Goal: Task Accomplishment & Management: Use online tool/utility

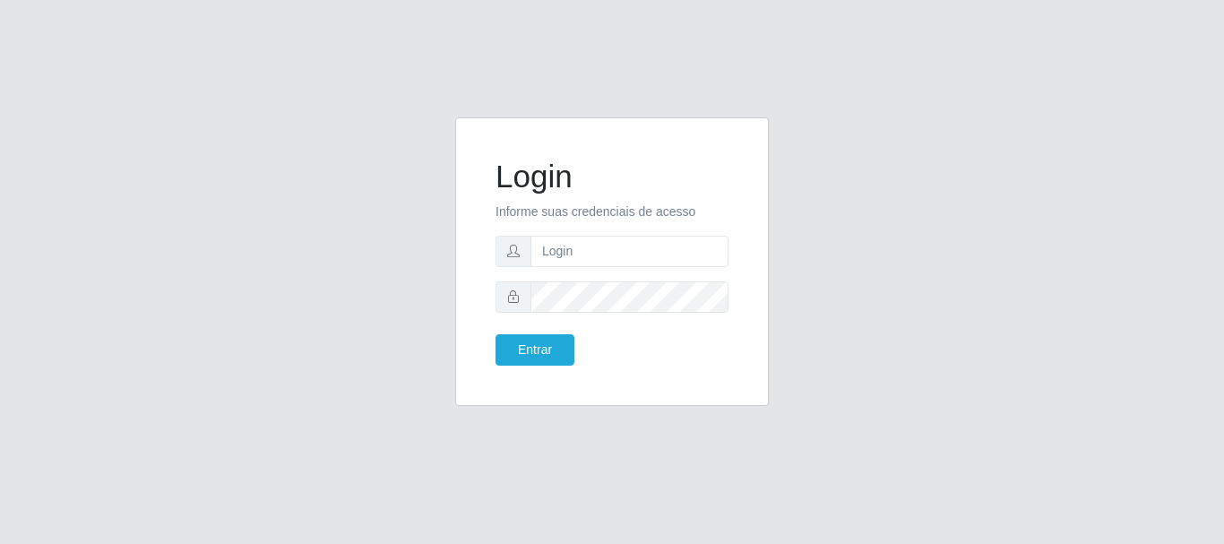
type input "T"
click at [610, 248] on input "text" at bounding box center [630, 251] width 198 height 31
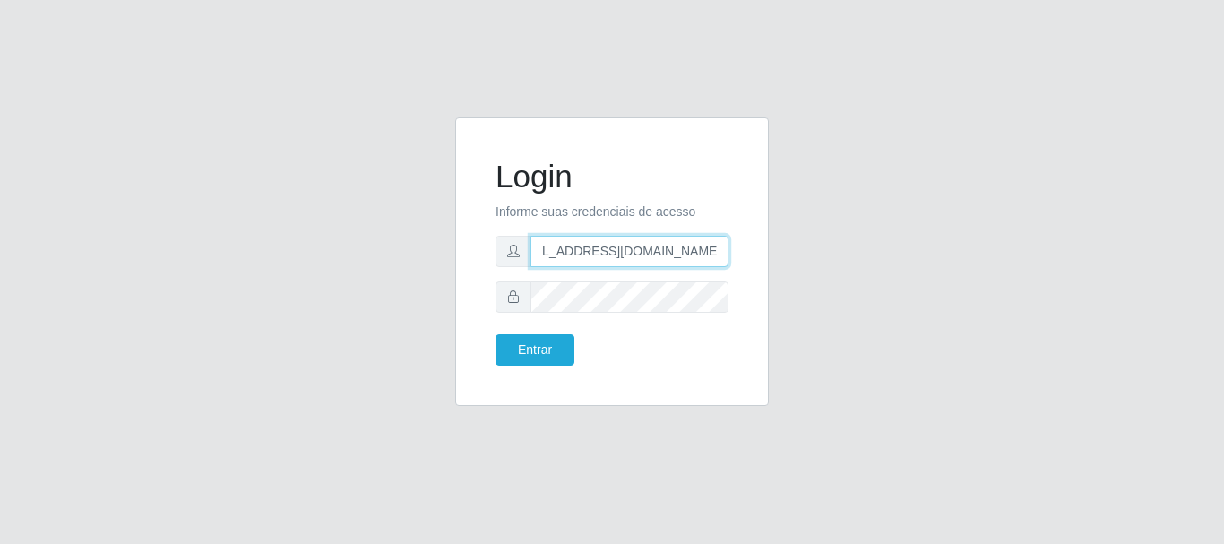
scroll to position [0, 46]
type input "[EMAIL_ADDRESS][DOMAIN_NAME]"
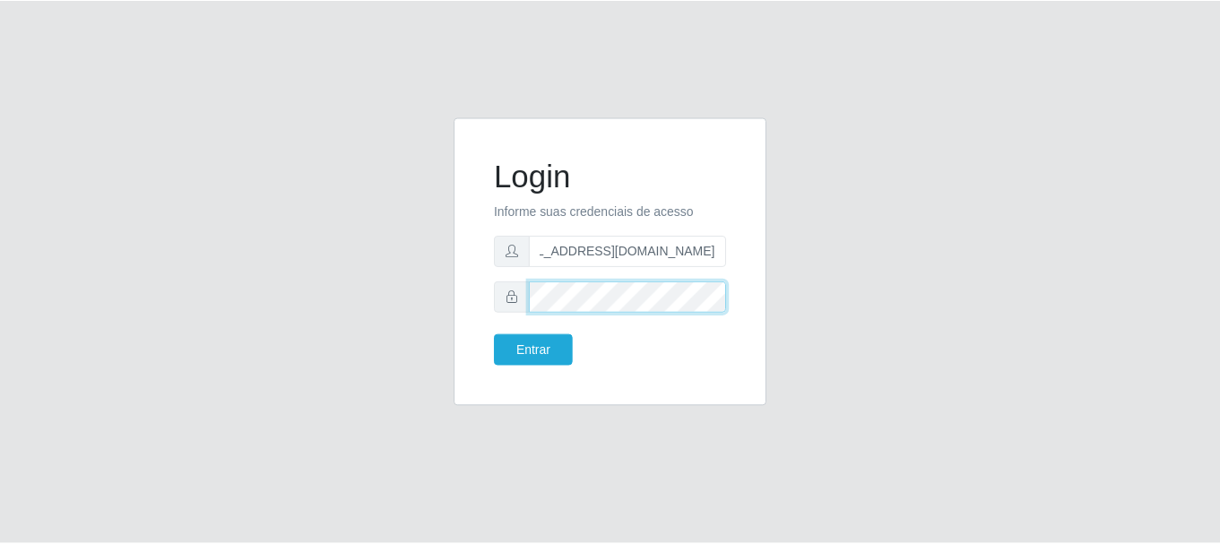
scroll to position [0, 0]
click at [740, 258] on div "Login Informe suas credenciais de acesso [EMAIL_ADDRESS][DOMAIN_NAME] Entrar" at bounding box center [612, 262] width 269 height 244
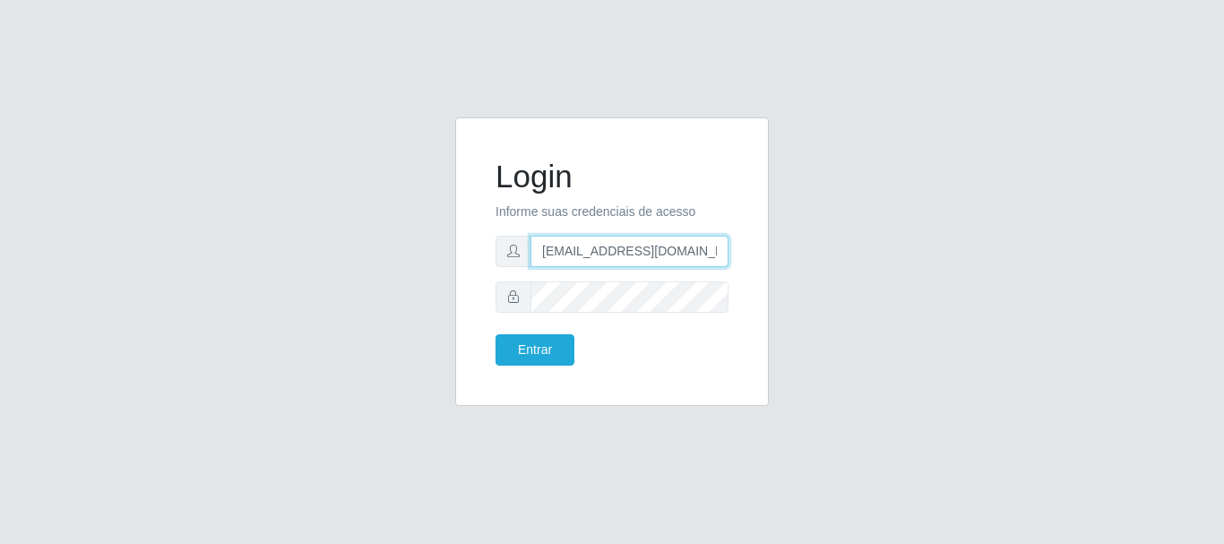
click at [725, 250] on input "[EMAIL_ADDRESS][DOMAIN_NAME]" at bounding box center [630, 251] width 198 height 31
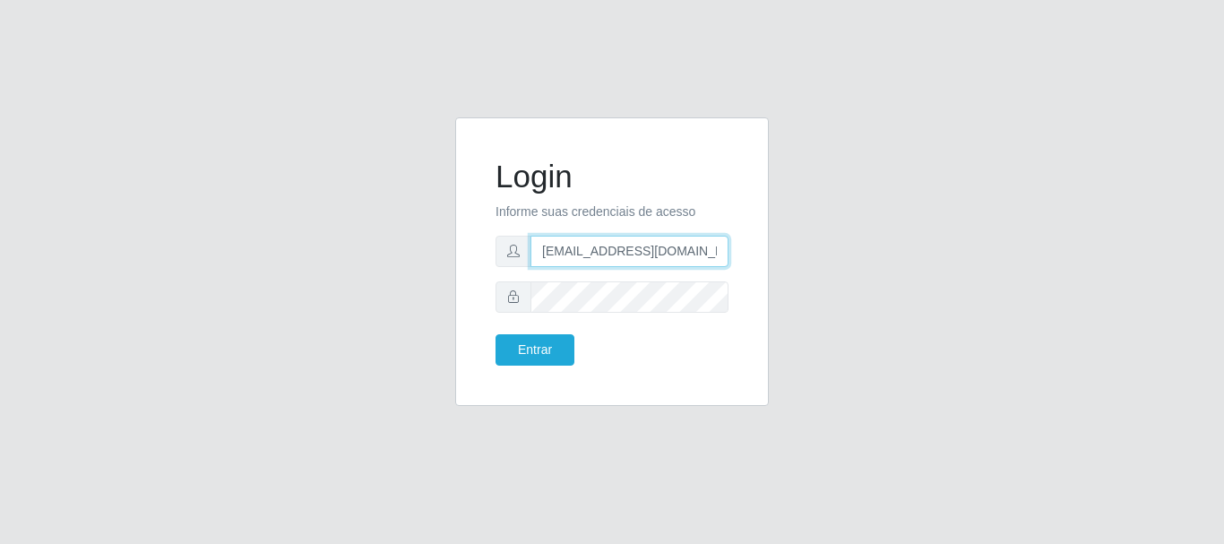
click at [725, 250] on input "[EMAIL_ADDRESS][DOMAIN_NAME]" at bounding box center [630, 251] width 198 height 31
click at [718, 253] on input "[EMAIL_ADDRESS][DOMAIN_NAME]" at bounding box center [630, 251] width 198 height 31
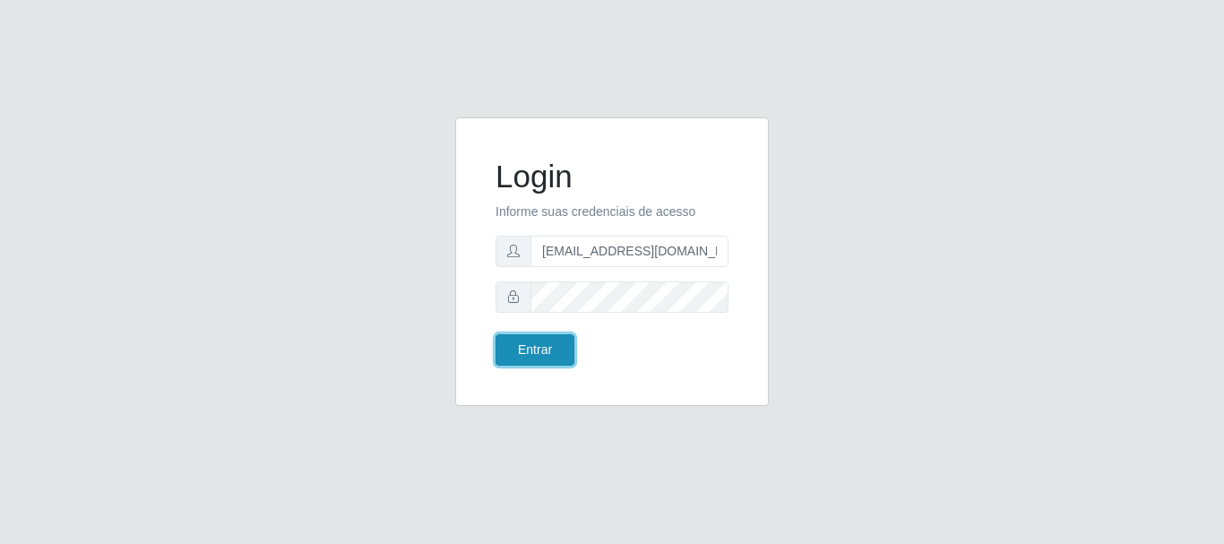
click at [549, 354] on button "Entrar" at bounding box center [535, 349] width 79 height 31
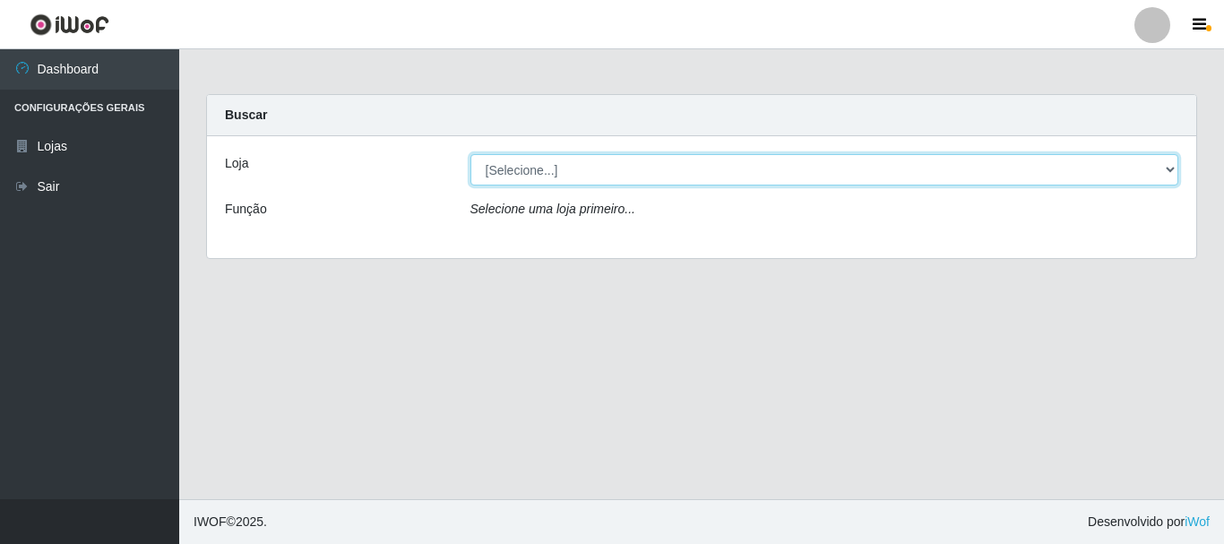
click at [1149, 170] on select "[Selecione...] Hiper Queiroz - [GEOGRAPHIC_DATA]" at bounding box center [825, 169] width 709 height 31
select select "514"
click at [471, 154] on select "[Selecione...] Hiper Queiroz - [GEOGRAPHIC_DATA]" at bounding box center [825, 169] width 709 height 31
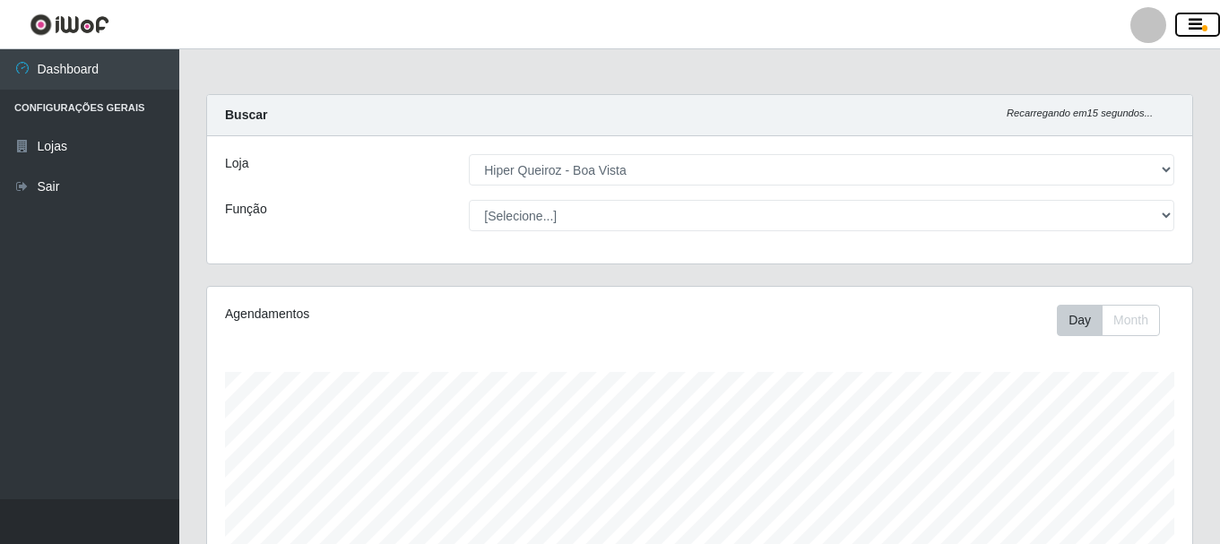
click at [1193, 20] on icon "button" at bounding box center [1194, 25] width 13 height 16
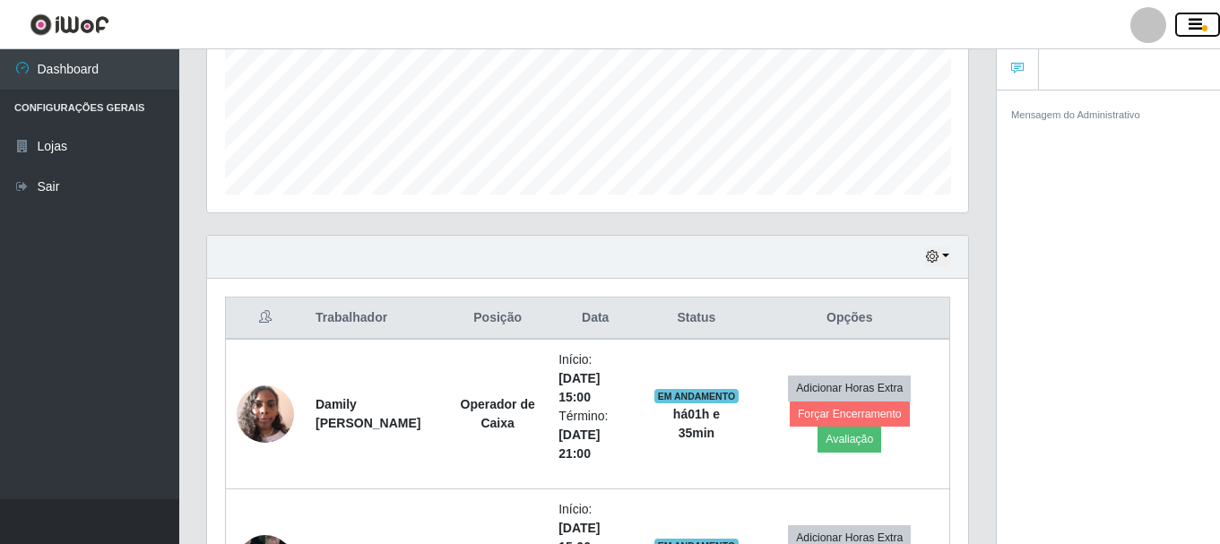
scroll to position [179, 0]
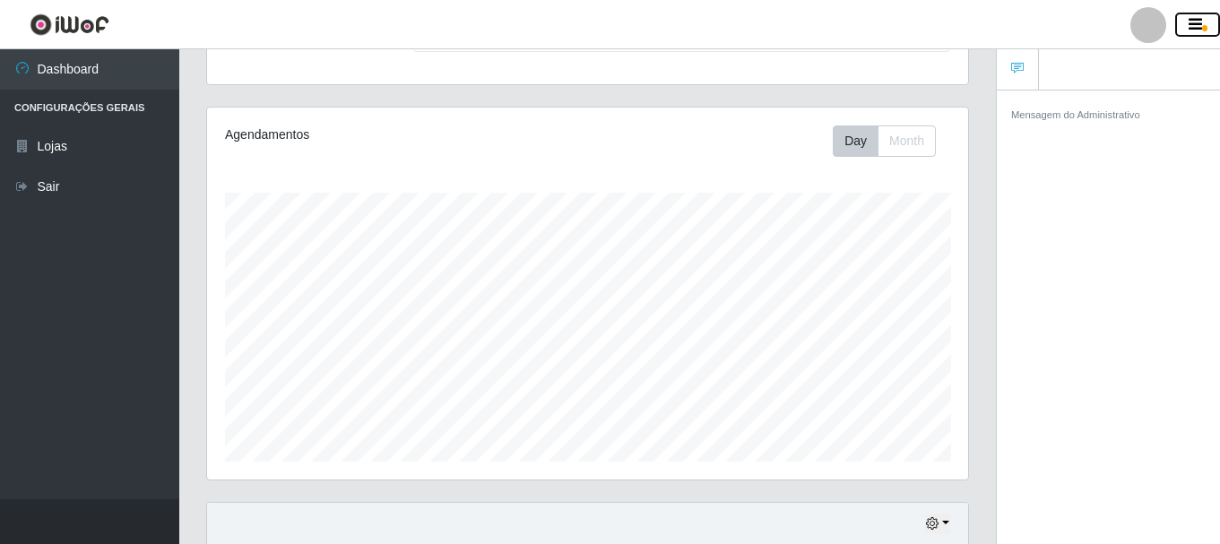
click at [1193, 22] on icon "button" at bounding box center [1194, 25] width 13 height 16
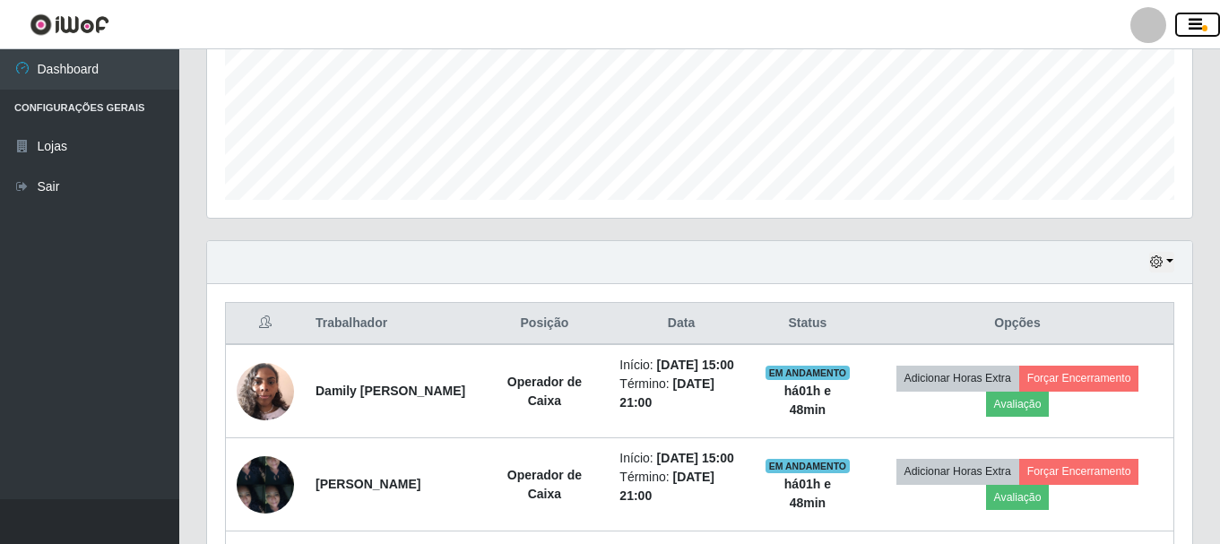
scroll to position [439, 0]
